Goal: Obtain resource: Download file/media

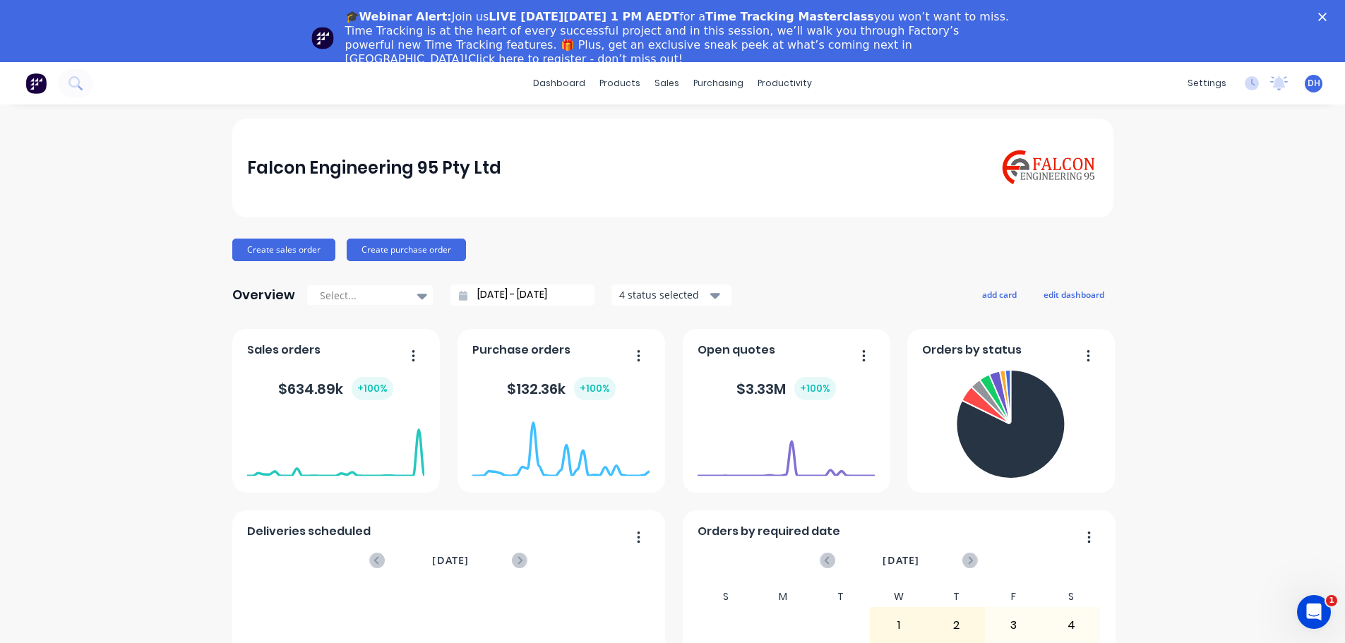
click at [1334, 12] on div "🎓Webinar Alert: Join us LIVE [DATE][DATE] 1 PM AEDT for a Time Tracking Masterc…" at bounding box center [672, 38] width 1345 height 65
click at [825, 216] on div "Timesheets" at bounding box center [809, 215] width 53 height 13
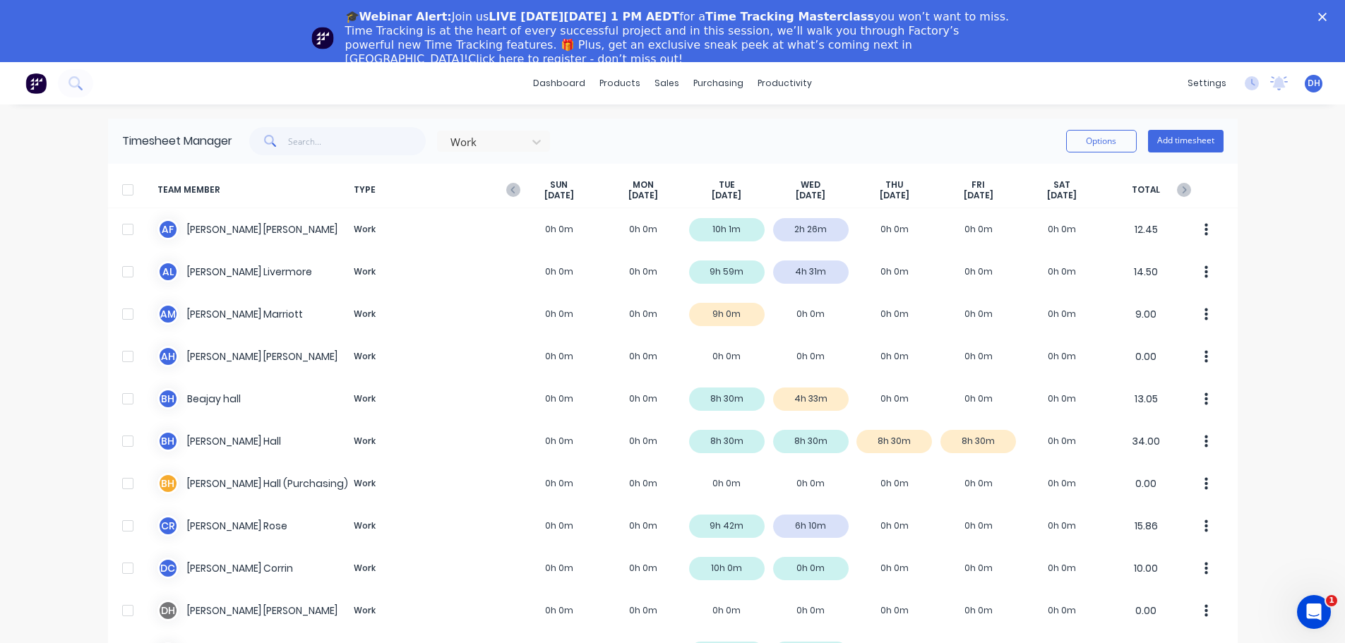
click at [120, 191] on div at bounding box center [128, 190] width 28 height 28
click at [1112, 140] on button "Options" at bounding box center [1101, 141] width 71 height 23
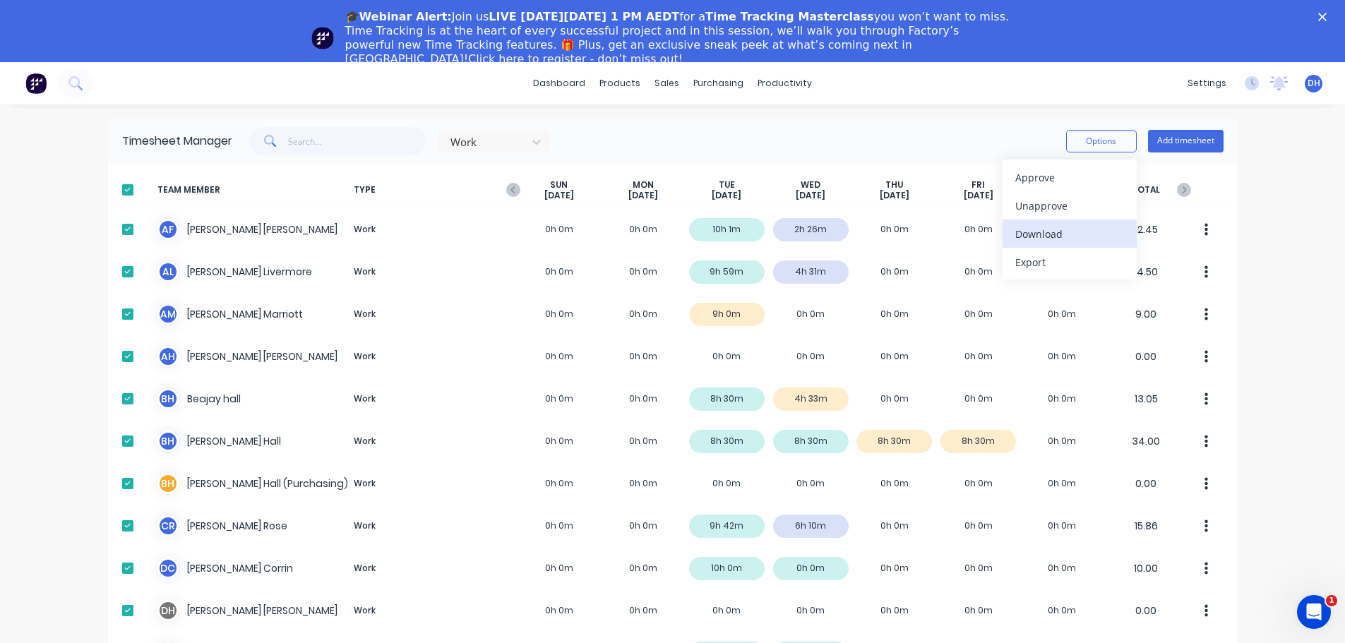
click at [1060, 234] on div "Download" at bounding box center [1069, 234] width 109 height 20
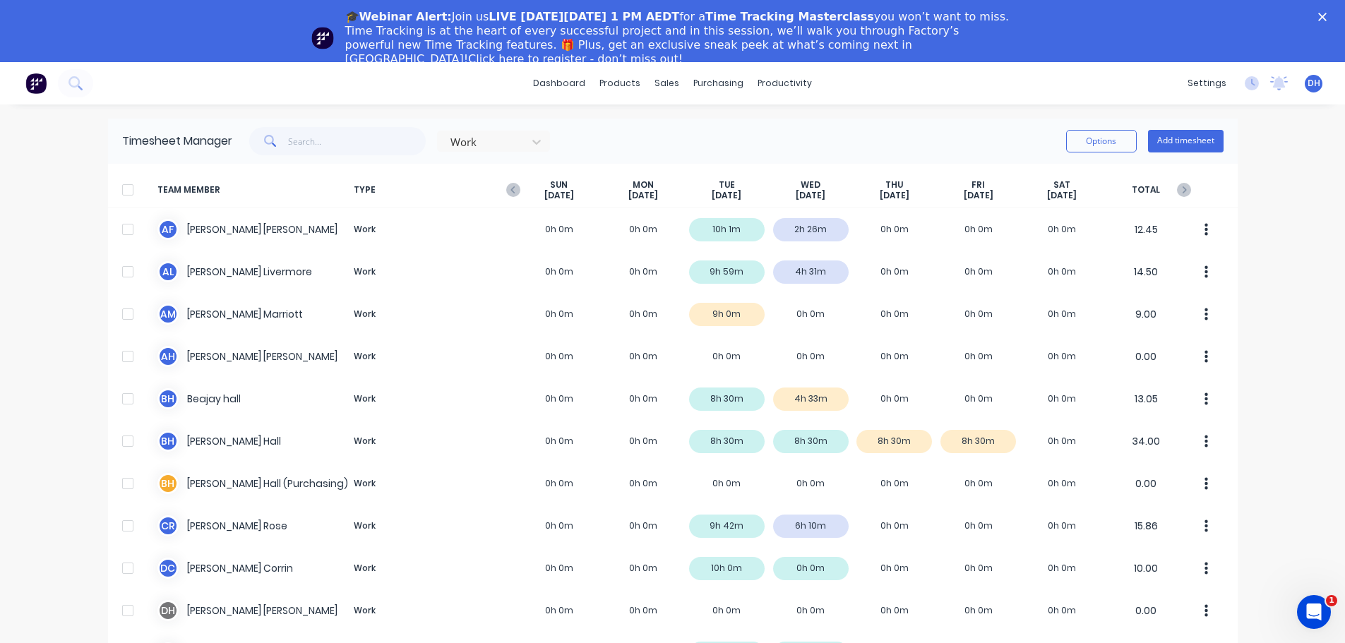
click at [121, 191] on div at bounding box center [128, 190] width 28 height 28
click at [1111, 138] on button "Options" at bounding box center [1101, 141] width 71 height 23
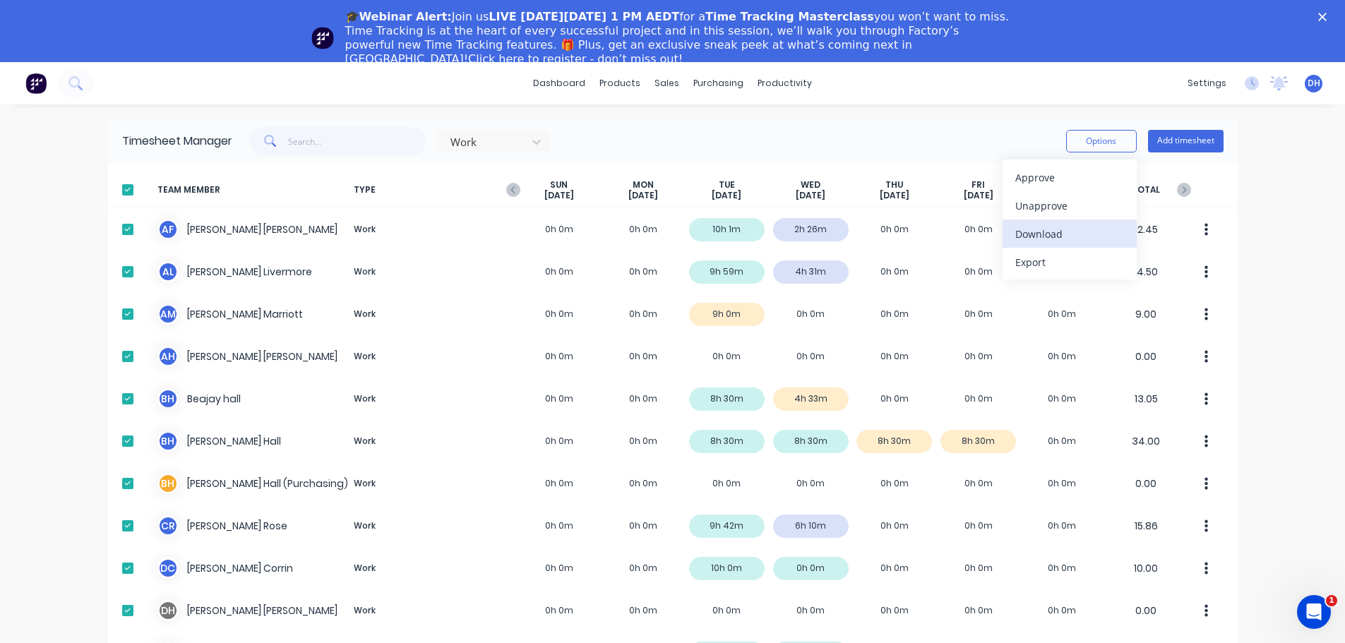
click at [1045, 244] on button "Download" at bounding box center [1070, 234] width 134 height 28
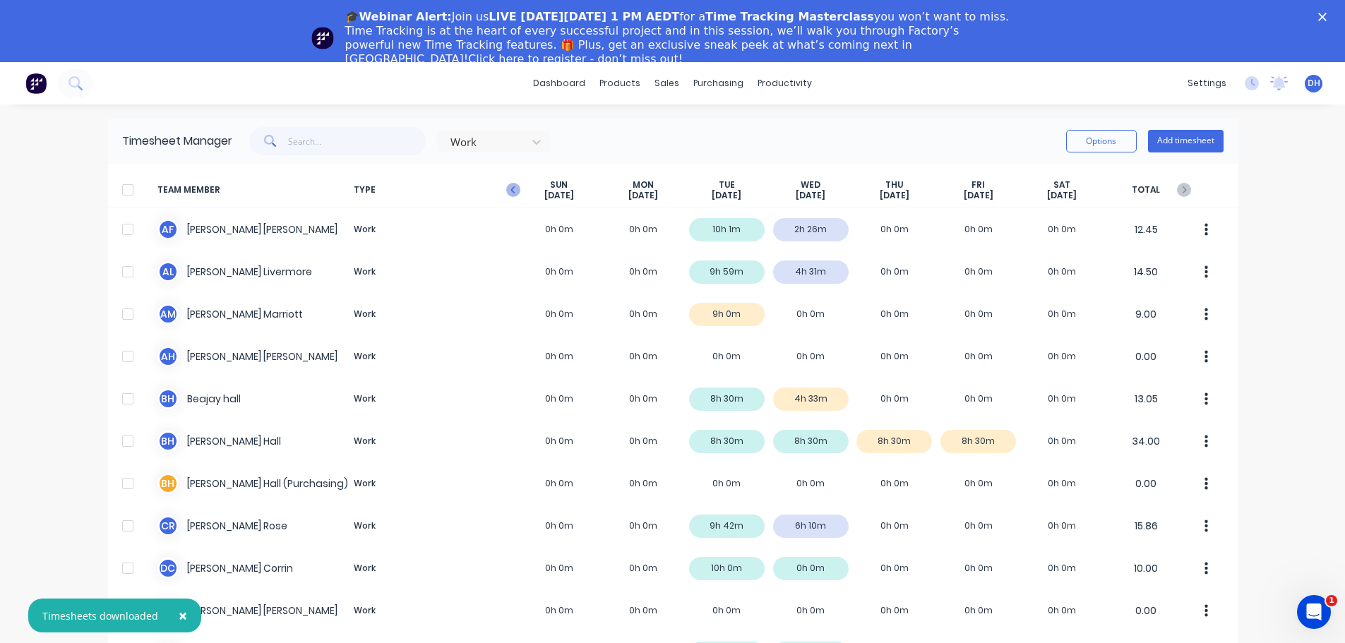
click at [510, 189] on icon "button" at bounding box center [512, 189] width 4 height 7
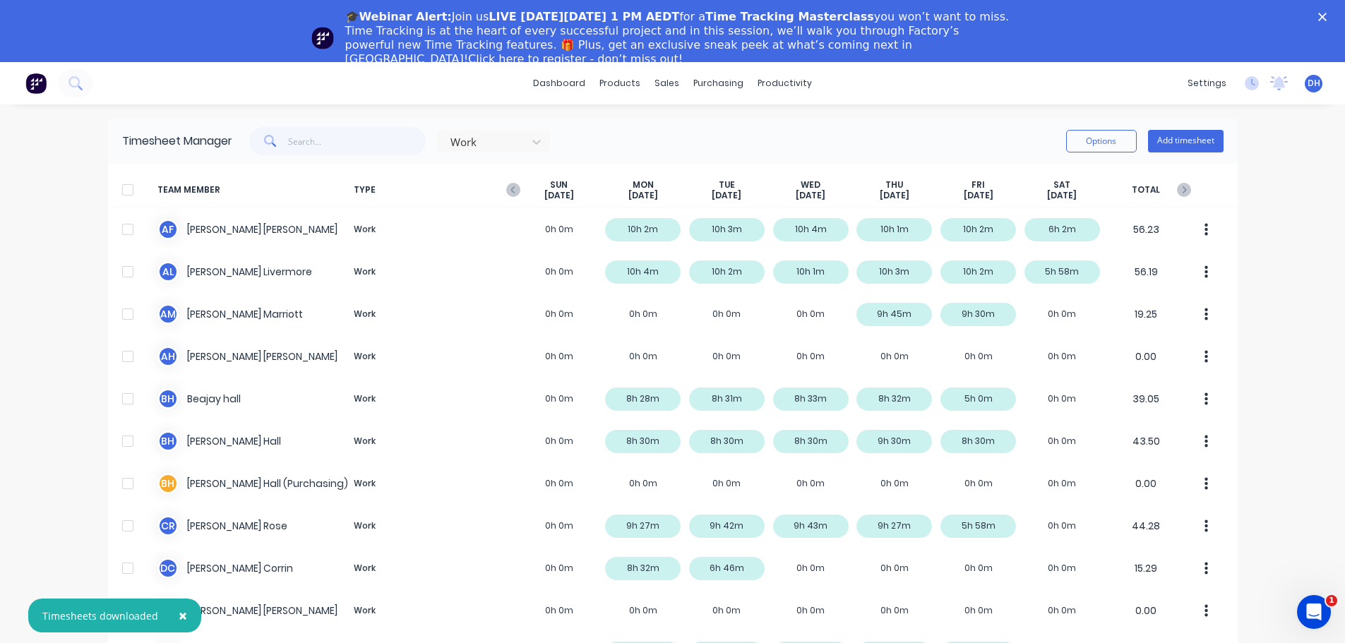
click at [122, 189] on div at bounding box center [128, 190] width 28 height 28
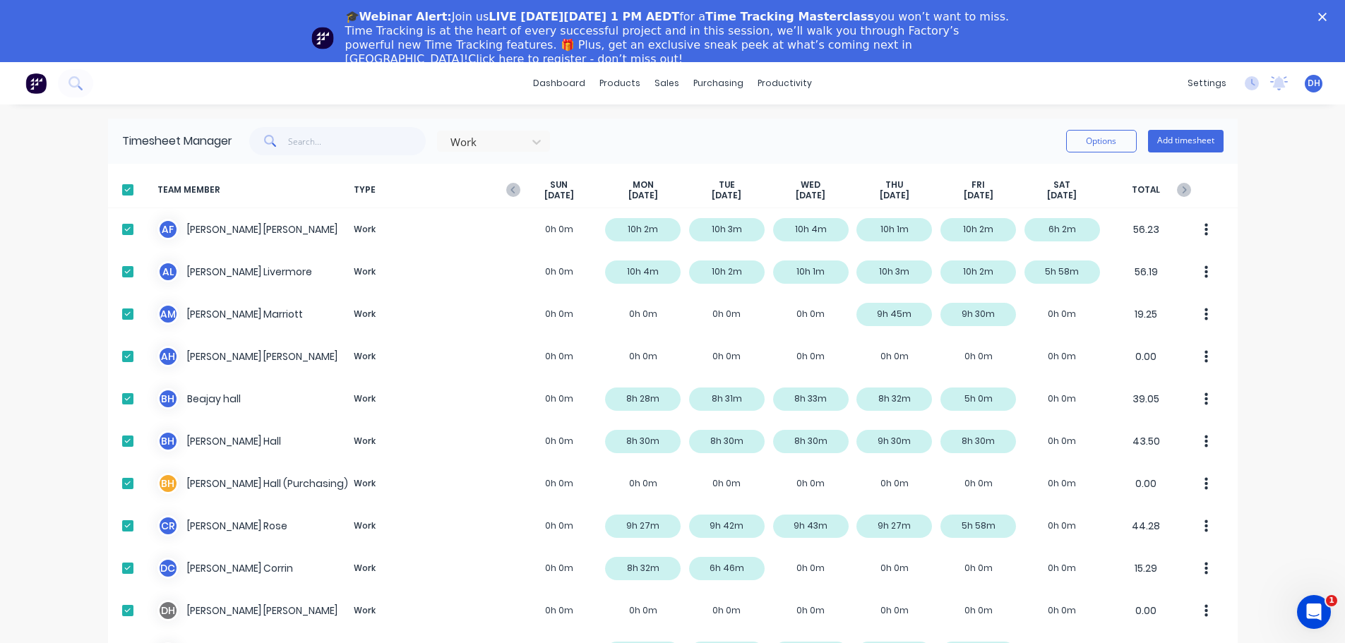
click at [1055, 144] on div "Work Options Add timesheet" at bounding box center [727, 141] width 991 height 28
click at [1089, 140] on button "Options" at bounding box center [1101, 141] width 71 height 23
click at [1027, 231] on div "Download" at bounding box center [1069, 234] width 109 height 20
